Goal: Task Accomplishment & Management: Manage account settings

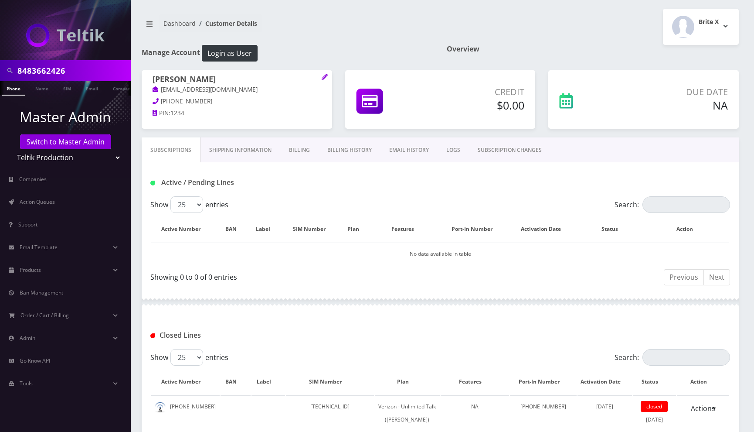
scroll to position [170, 0]
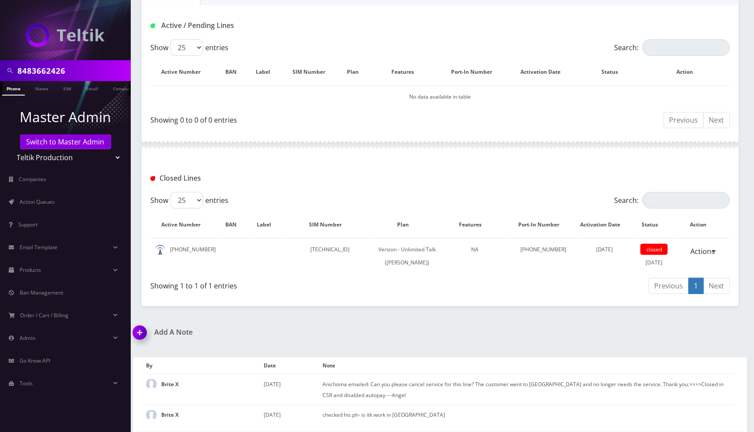
drag, startPoint x: 11, startPoint y: 90, endPoint x: 17, endPoint y: 90, distance: 6.5
click at [10, 90] on link "Phone" at bounding box center [13, 88] width 23 height 14
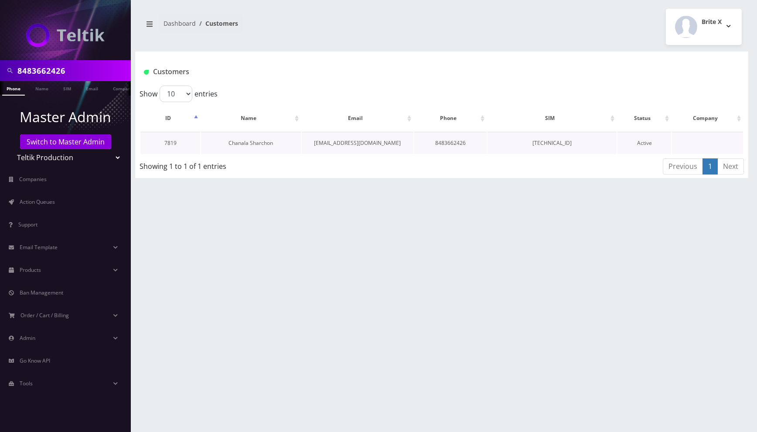
click at [242, 139] on link "Chanala Sharchon" at bounding box center [250, 142] width 44 height 7
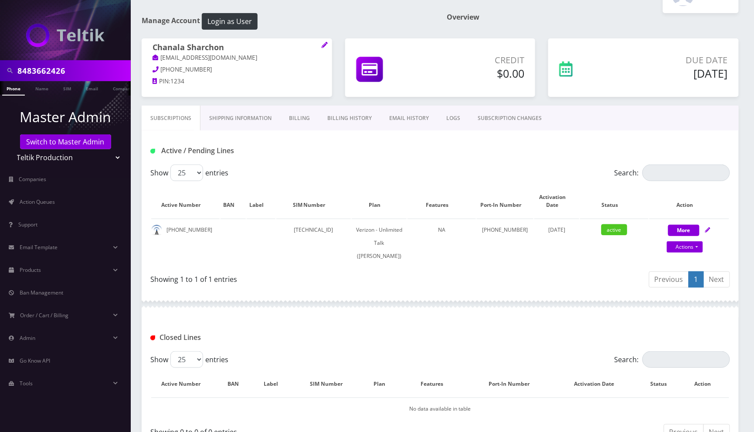
scroll to position [147, 0]
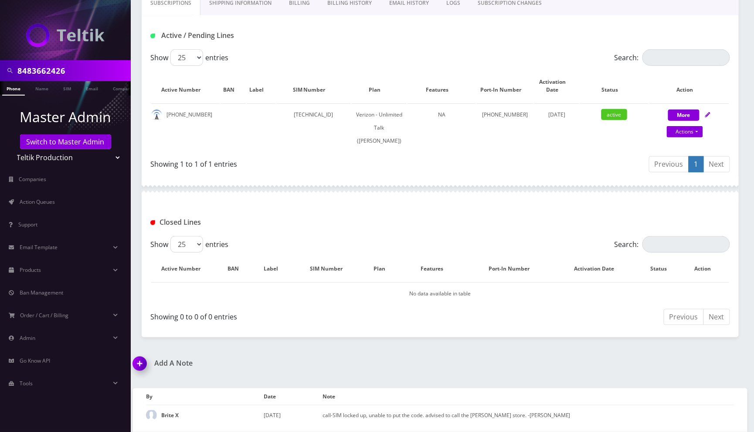
click at [143, 367] on img at bounding box center [142, 366] width 26 height 26
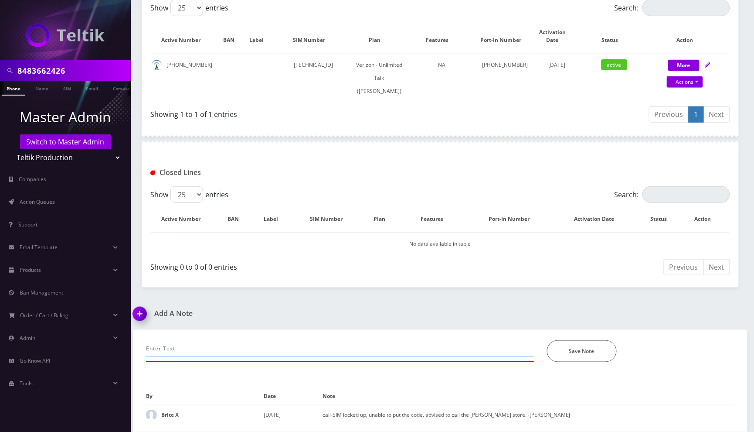
click at [252, 340] on input "text" at bounding box center [340, 348] width 388 height 17
type input "m"
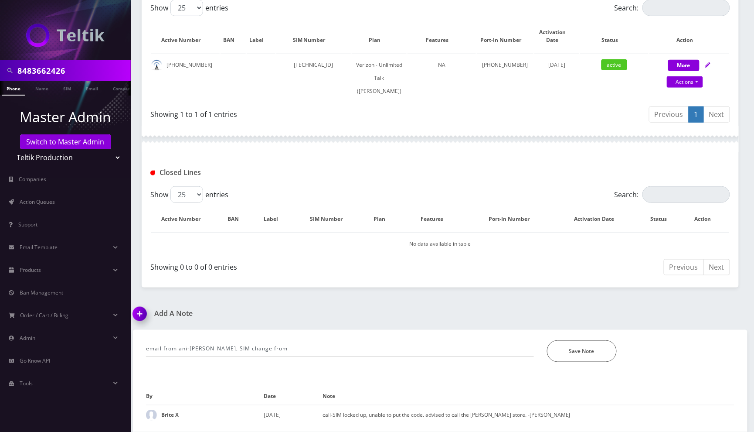
click at [682, 361] on div "Save Note" at bounding box center [640, 351] width 201 height 22
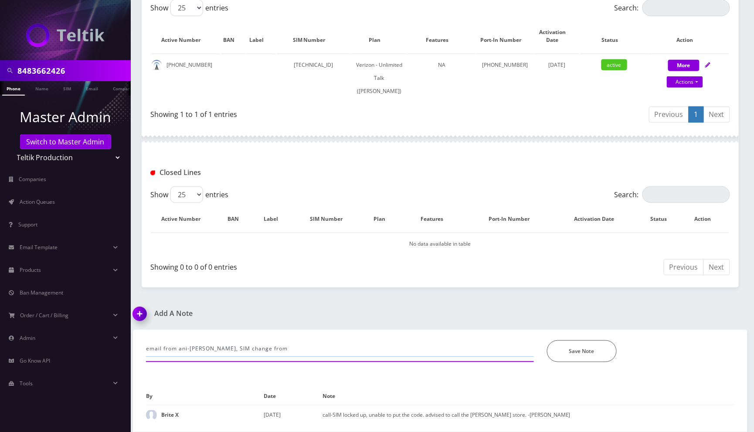
click at [357, 347] on input "email from ani-choma, SIM change from" at bounding box center [340, 348] width 388 height 17
paste input "89148000011798241301"
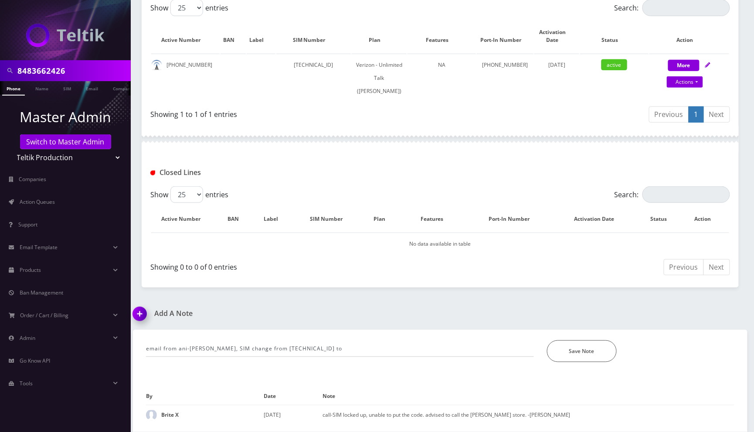
click at [693, 338] on div "email from ani-choma, SIM change from 89148000011798241301 to *Please Enter Not…" at bounding box center [440, 346] width 602 height 32
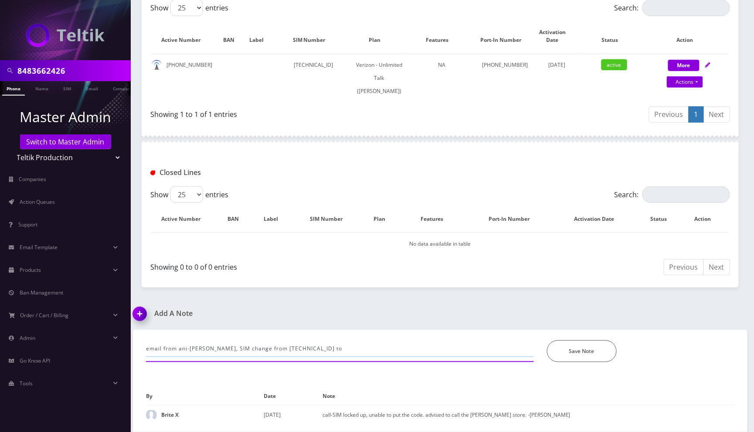
click at [411, 353] on input "email from ani-choma, SIM change from 89148000011798241301 to" at bounding box center [340, 348] width 388 height 17
paste input "89148000011798237325"
type input "email from ani-choma, SIM change from 89148000011798241301 to 89148000011798237…"
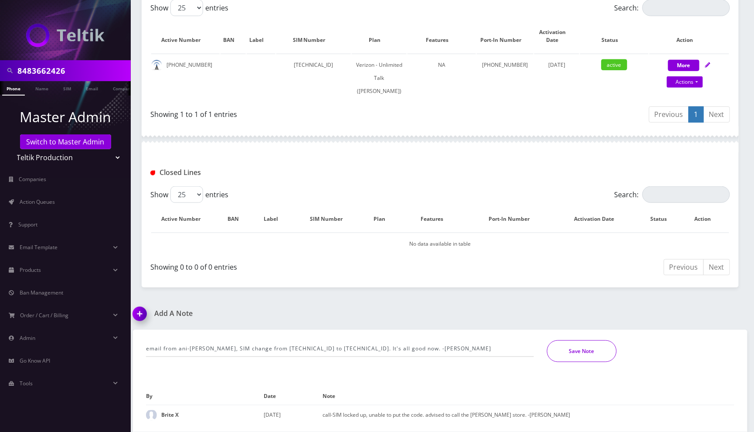
click at [581, 350] on button "Save Note" at bounding box center [582, 351] width 70 height 22
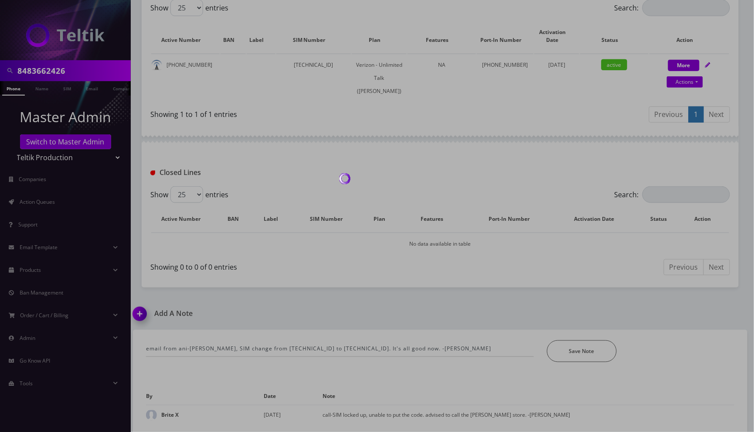
scroll to position [167, 0]
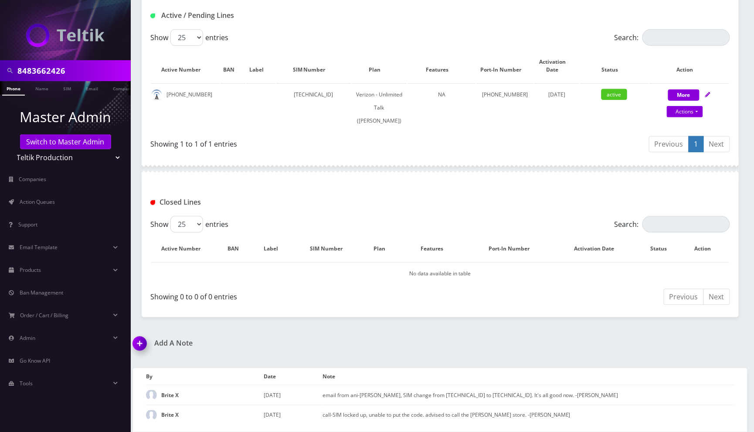
click at [628, 164] on div at bounding box center [440, 169] width 597 height 26
drag, startPoint x: 706, startPoint y: 95, endPoint x: 679, endPoint y: 124, distance: 39.8
click at [706, 95] on icon at bounding box center [707, 94] width 5 height 5
select select "459"
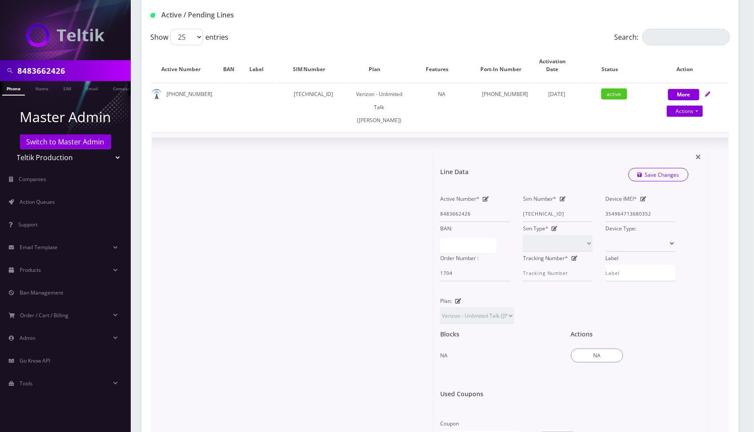
click at [561, 200] on icon at bounding box center [563, 198] width 6 height 5
click at [548, 211] on input "89148000011798241301" at bounding box center [558, 213] width 70 height 17
paste input "37325"
type input "89148000011798237325"
click at [657, 174] on link "Save Changes" at bounding box center [659, 175] width 61 height 14
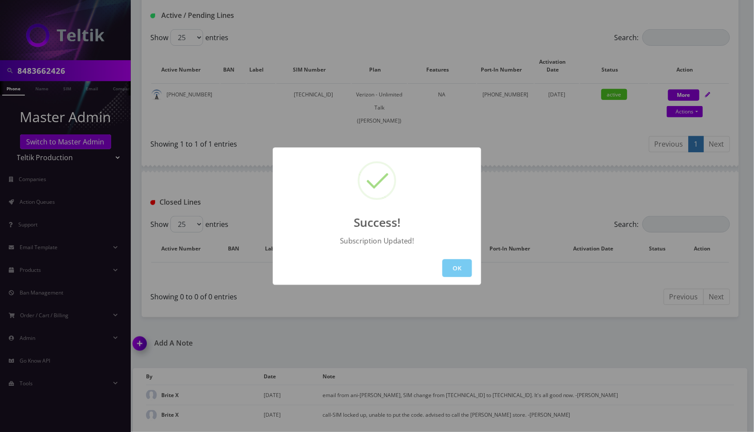
click at [455, 274] on button "OK" at bounding box center [457, 268] width 30 height 18
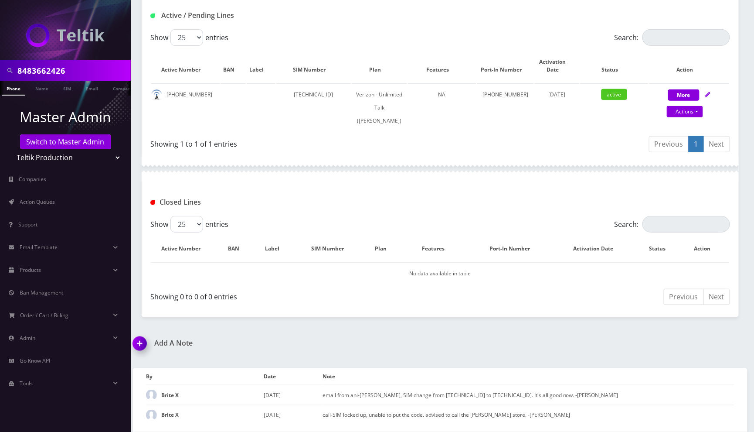
click at [89, 69] on input "8483662426" at bounding box center [72, 70] width 111 height 17
paste input "9297376601"
type input "9297376601"
click at [7, 87] on li at bounding box center [4, 90] width 9 height 22
click at [13, 88] on link "Phone" at bounding box center [13, 88] width 23 height 14
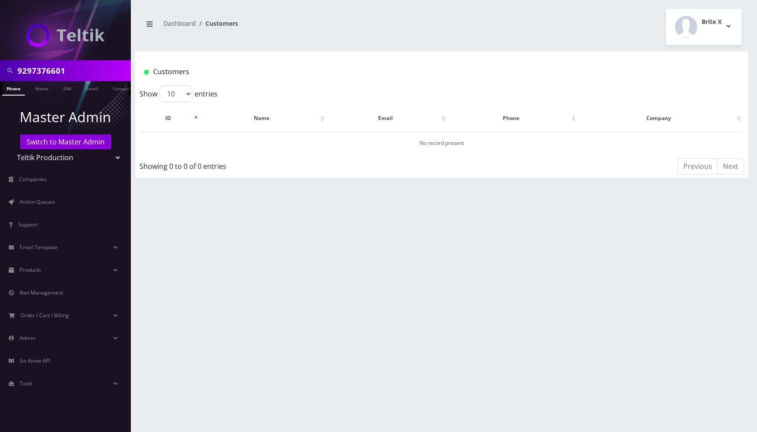
click at [103, 154] on select "Teltik Production My Link Mobile VennMobile Unlimited Advanced LTE Rexing Inc D…" at bounding box center [65, 157] width 111 height 17
drag, startPoint x: 113, startPoint y: 155, endPoint x: 105, endPoint y: 161, distance: 10.2
click at [113, 155] on select "Teltik Production My Link Mobile VennMobile Unlimited Advanced LTE Rexing Inc D…" at bounding box center [65, 157] width 111 height 17
select select "23"
click at [10, 149] on select "Teltik Production My Link Mobile VennMobile Unlimited Advanced LTE Rexing Inc D…" at bounding box center [65, 157] width 111 height 17
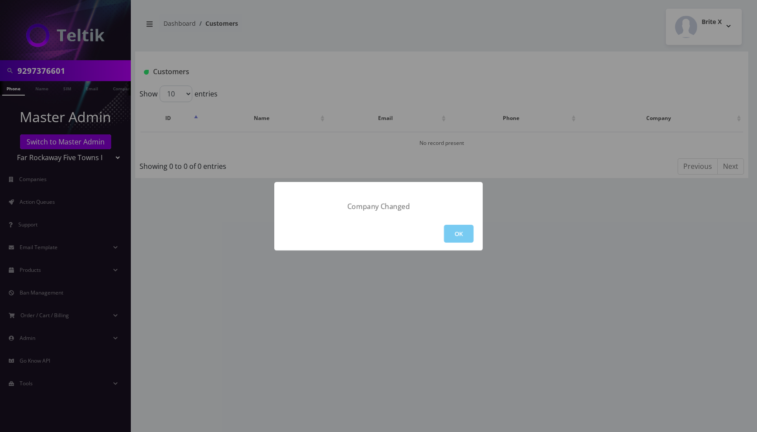
click at [464, 234] on button "OK" at bounding box center [459, 233] width 30 height 18
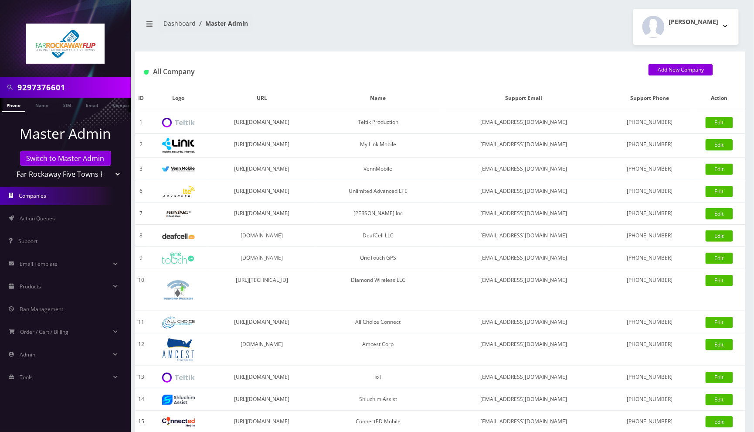
drag, startPoint x: 18, startPoint y: 106, endPoint x: 107, endPoint y: 108, distance: 89.4
click at [17, 105] on link "Phone" at bounding box center [13, 105] width 23 height 14
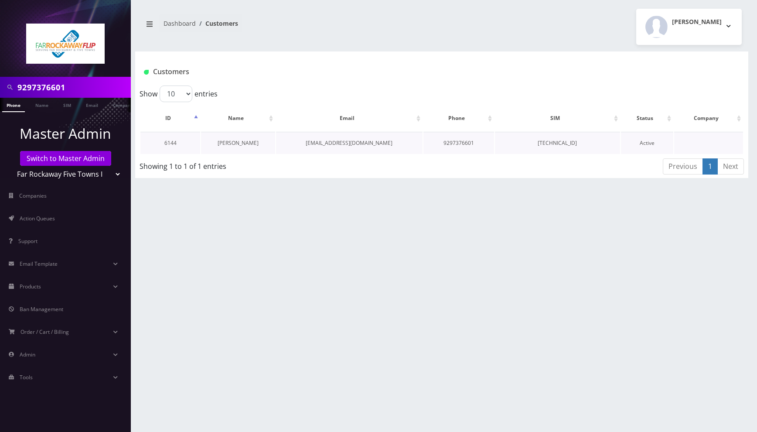
click at [243, 143] on link "[PERSON_NAME]" at bounding box center [237, 142] width 41 height 7
